Goal: Navigation & Orientation: Go to known website

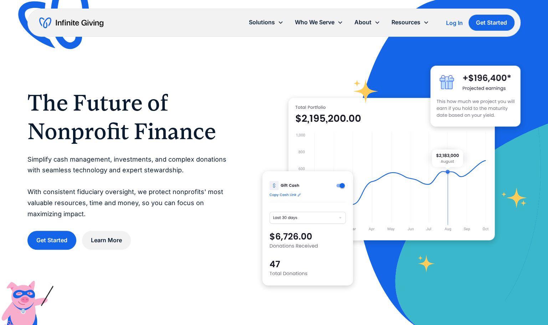
drag, startPoint x: 0, startPoint y: 0, endPoint x: 449, endPoint y: 21, distance: 449.2
click at [449, 21] on div "Log In" at bounding box center [454, 23] width 17 height 6
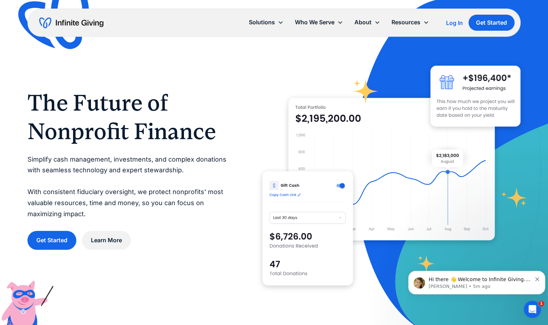
click at [459, 21] on div "Log In" at bounding box center [454, 23] width 17 height 6
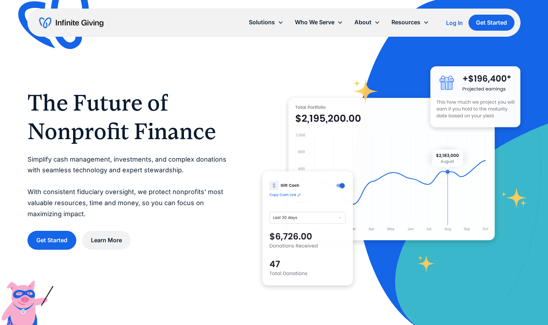
click at [455, 20] on div "Log In" at bounding box center [454, 23] width 17 height 6
